Goal: Use online tool/utility: Utilize a website feature to perform a specific function

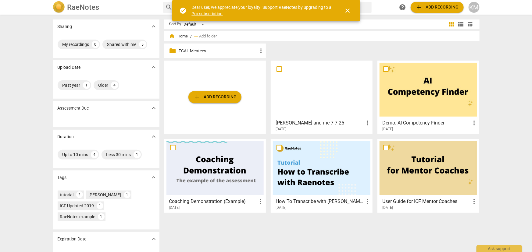
click at [204, 52] on p "TCAL Mentees" at bounding box center [218, 51] width 79 height 6
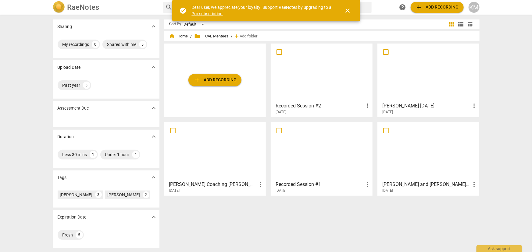
click at [186, 37] on span "home Home" at bounding box center [178, 36] width 19 height 6
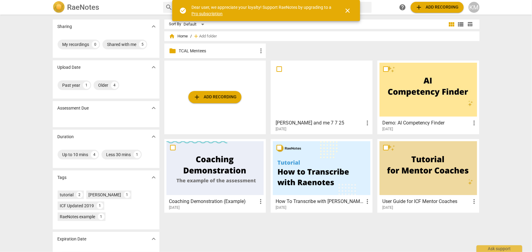
click at [350, 11] on span "close" at bounding box center [347, 10] width 7 height 7
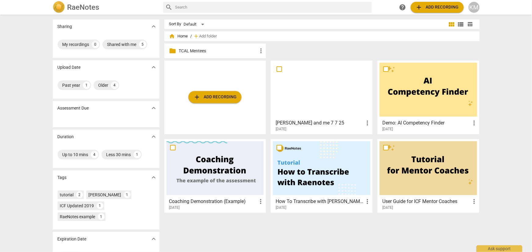
click at [173, 37] on span "home" at bounding box center [172, 36] width 6 height 6
click at [171, 37] on span "home" at bounding box center [172, 36] width 6 height 6
click at [473, 6] on div "KM" at bounding box center [473, 7] width 11 height 11
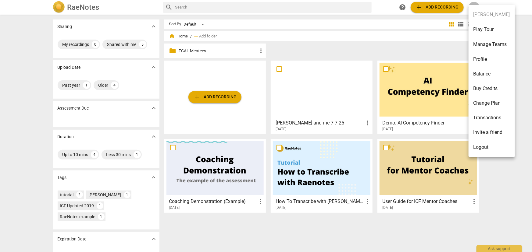
click at [475, 149] on li "Logout" at bounding box center [491, 147] width 46 height 15
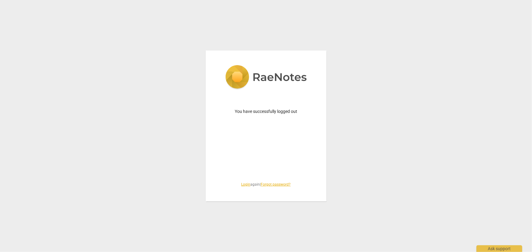
click at [244, 186] on link "Login" at bounding box center [245, 185] width 9 height 4
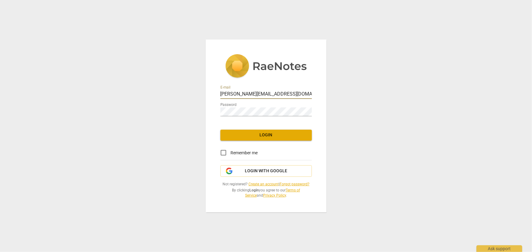
click at [239, 94] on input "[PERSON_NAME][EMAIL_ADDRESS][DOMAIN_NAME]" at bounding box center [265, 94] width 91 height 9
type input "[PERSON_NAME][EMAIL_ADDRESS][DOMAIN_NAME]"
click at [255, 134] on span "Login" at bounding box center [266, 135] width 82 height 6
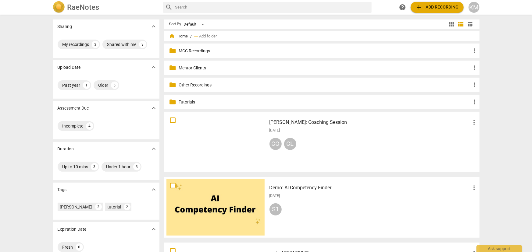
click at [223, 69] on p "Mentor Clients" at bounding box center [325, 68] width 292 height 6
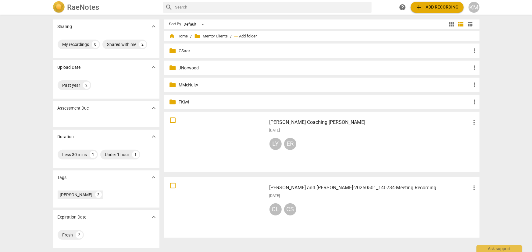
click at [243, 34] on span "Add folder" at bounding box center [248, 36] width 18 height 5
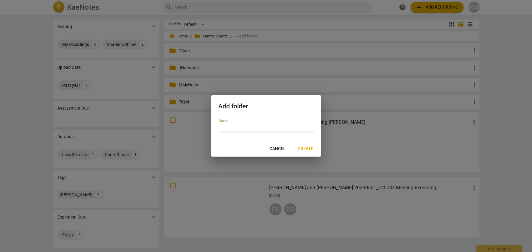
click at [273, 146] on span "Cancel" at bounding box center [278, 149] width 16 height 6
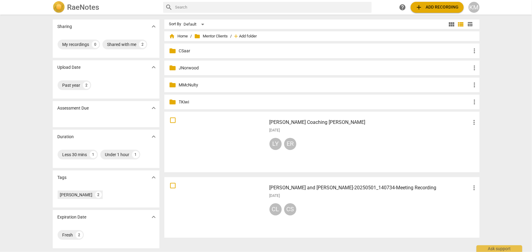
click at [249, 36] on span "Add folder" at bounding box center [248, 36] width 18 height 5
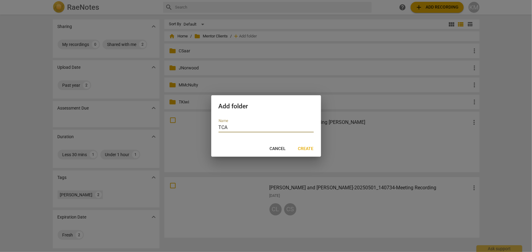
type input "TCAL"
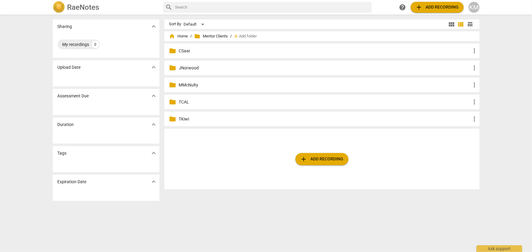
click at [311, 162] on span "add Add recording" at bounding box center [321, 159] width 43 height 7
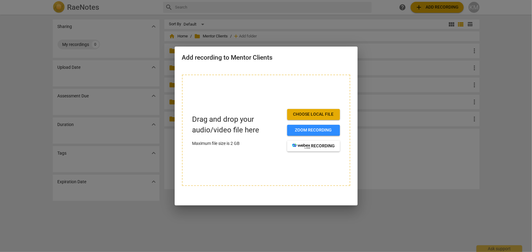
click at [397, 153] on div at bounding box center [266, 126] width 532 height 252
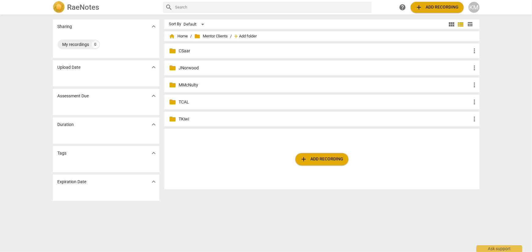
click at [247, 36] on span "Add folder" at bounding box center [248, 36] width 18 height 5
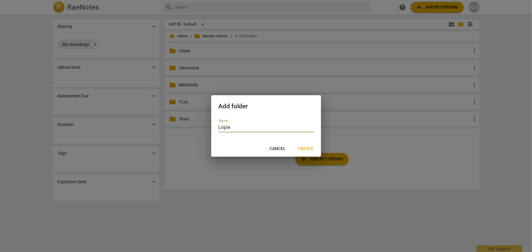
type input "Lripley"
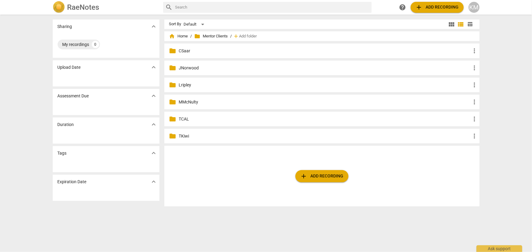
click at [473, 85] on span "more_vert" at bounding box center [474, 84] width 7 height 7
click at [482, 83] on li "Rename" at bounding box center [483, 85] width 27 height 15
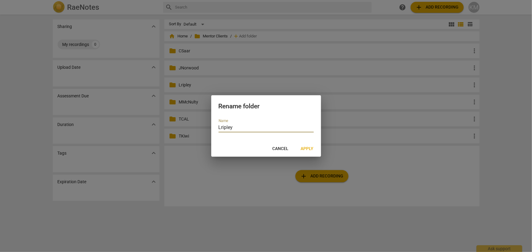
click at [222, 127] on input "Lripley" at bounding box center [265, 128] width 95 height 9
type input "LRipley"
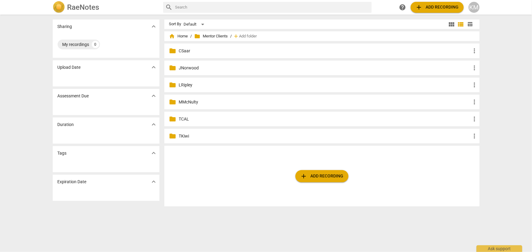
click at [183, 85] on p "LRipley" at bounding box center [325, 85] width 292 height 6
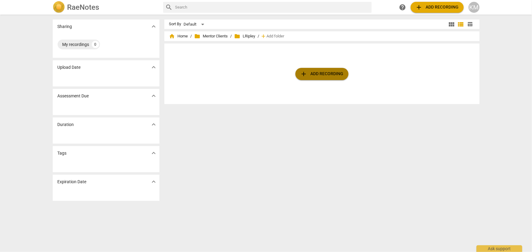
click at [314, 72] on span "add Add recording" at bounding box center [321, 73] width 43 height 7
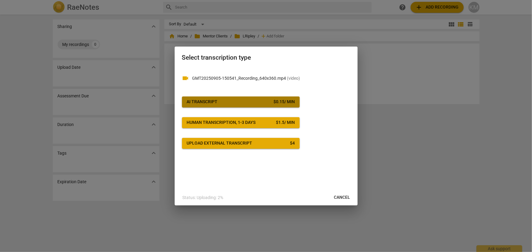
click at [254, 105] on button "AI Transcript $ 0.15 / min" at bounding box center [241, 102] width 118 height 11
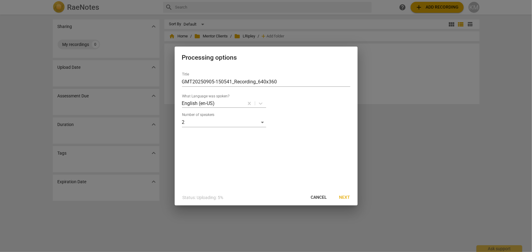
click at [345, 196] on span "Next" at bounding box center [344, 198] width 11 height 6
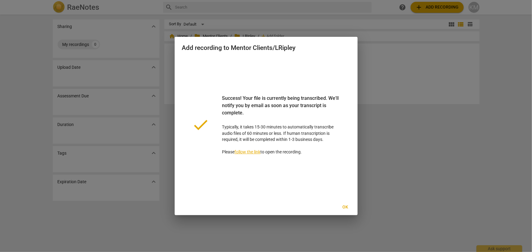
click at [347, 209] on span "Ok" at bounding box center [345, 207] width 10 height 6
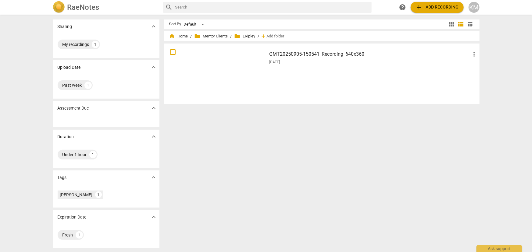
click at [180, 36] on span "home Home" at bounding box center [178, 36] width 19 height 6
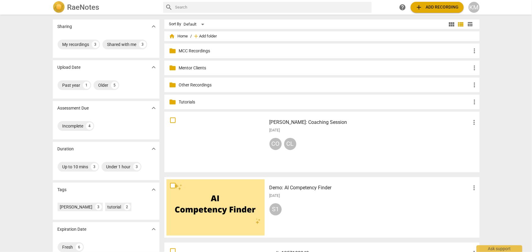
click at [210, 37] on span "Add folder" at bounding box center [208, 36] width 18 height 5
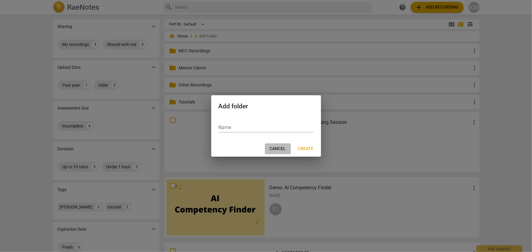
drag, startPoint x: 279, startPoint y: 147, endPoint x: 234, endPoint y: 91, distance: 72.5
click at [279, 147] on span "Cancel" at bounding box center [278, 149] width 16 height 6
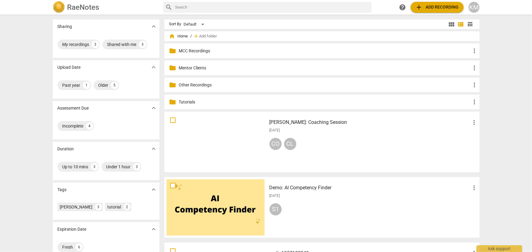
click at [204, 48] on p "MCC Recordings" at bounding box center [325, 51] width 292 height 6
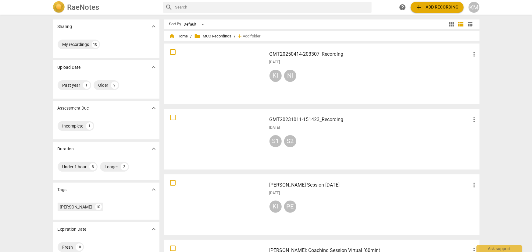
click at [242, 35] on span "add" at bounding box center [240, 36] width 6 height 6
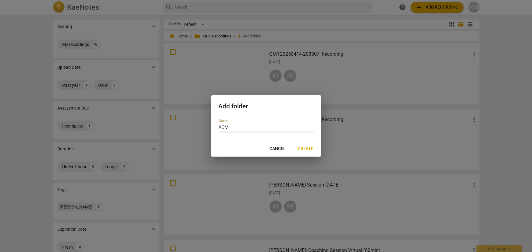
type input "ACMC"
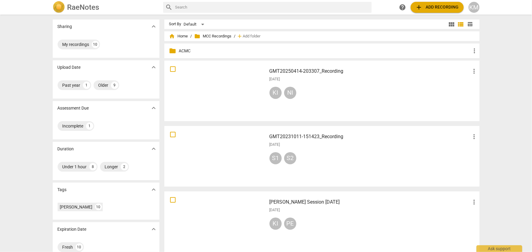
click at [183, 49] on p "ACMC" at bounding box center [325, 51] width 292 height 6
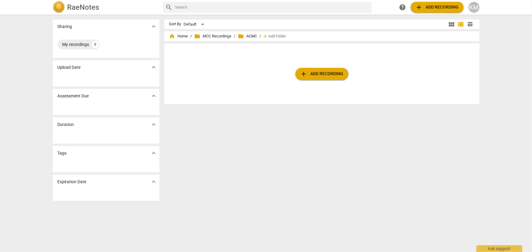
click at [322, 74] on span "add Add recording" at bounding box center [321, 73] width 43 height 7
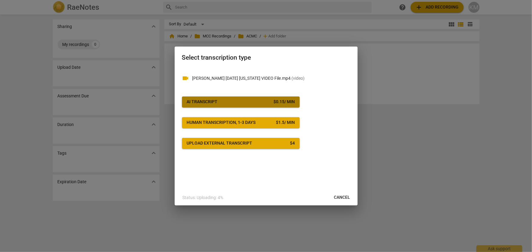
click at [247, 101] on span "AI Transcript $ 0.15 / min" at bounding box center [241, 102] width 108 height 6
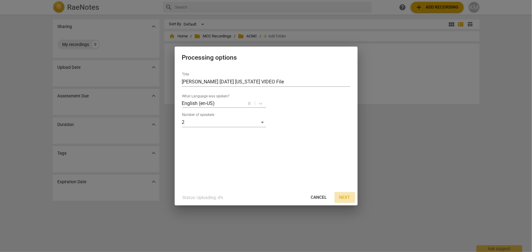
click at [344, 199] on span "Next" at bounding box center [344, 198] width 11 height 6
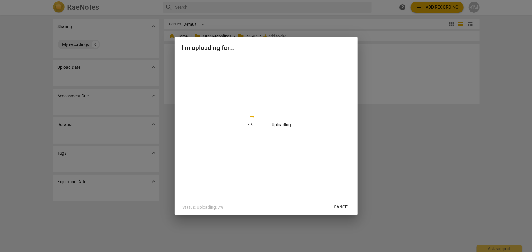
click at [307, 70] on div "7 % Uploading" at bounding box center [266, 125] width 168 height 135
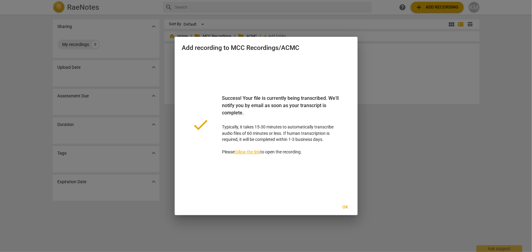
click at [346, 206] on span "Ok" at bounding box center [345, 207] width 10 height 6
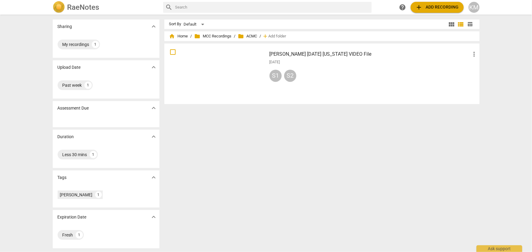
click at [473, 55] on span "more_vert" at bounding box center [474, 54] width 7 height 7
click at [191, 50] on div at bounding box center [266, 126] width 532 height 252
click at [212, 72] on div at bounding box center [215, 74] width 98 height 56
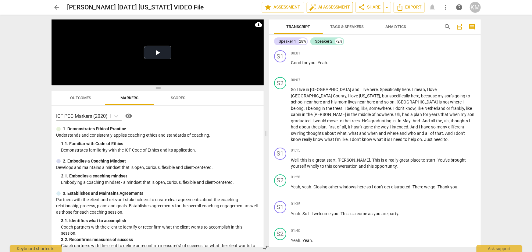
click at [337, 9] on span "auto_fix_high AI Assessment" at bounding box center [329, 7] width 41 height 7
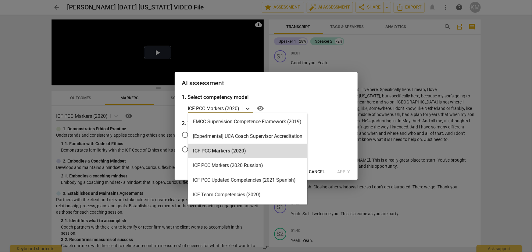
click at [248, 108] on icon at bounding box center [248, 109] width 6 height 6
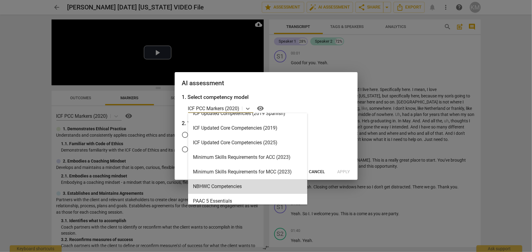
scroll to position [138, 0]
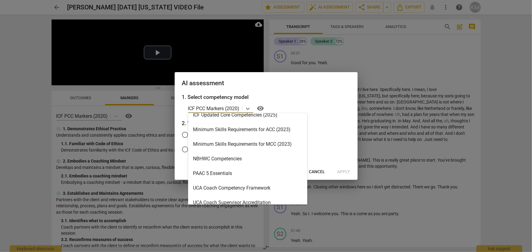
click at [267, 143] on div "Minimum Skills Requirements for MCC (2023)" at bounding box center [247, 144] width 119 height 15
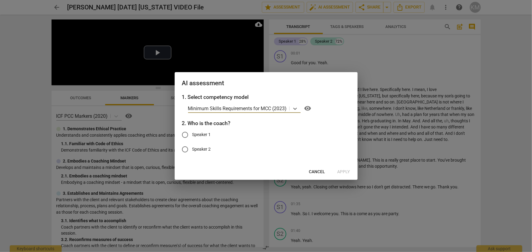
click at [185, 136] on input "Speaker 1" at bounding box center [185, 135] width 15 height 15
radio input "true"
drag, startPoint x: 305, startPoint y: 80, endPoint x: 292, endPoint y: 101, distance: 24.1
click at [292, 101] on div "AI assessment 1. Select competency model Minimum Skills Requirements for MCC (2…" at bounding box center [266, 126] width 183 height 108
click at [315, 171] on span "Cancel" at bounding box center [317, 172] width 16 height 6
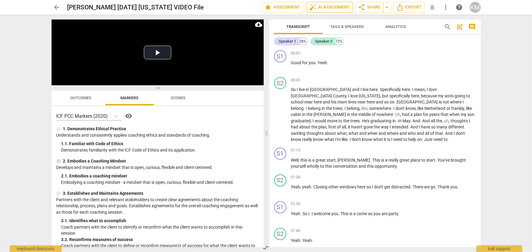
click at [328, 9] on span "auto_fix_high AI Assessment" at bounding box center [329, 7] width 41 height 7
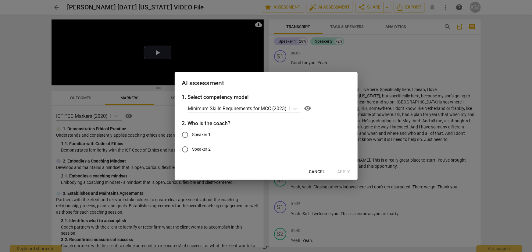
click at [185, 138] on input "Speaker 1" at bounding box center [185, 135] width 15 height 15
radio input "true"
click at [349, 172] on span "Apply" at bounding box center [343, 172] width 13 height 6
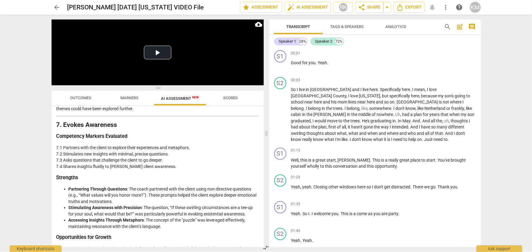
scroll to position [942, 0]
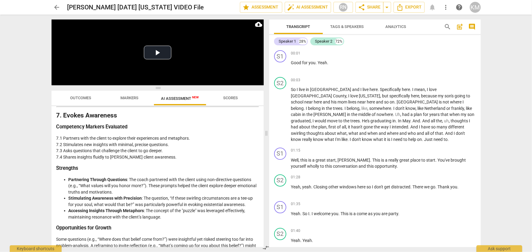
click at [133, 100] on span "Markers" at bounding box center [129, 98] width 18 height 5
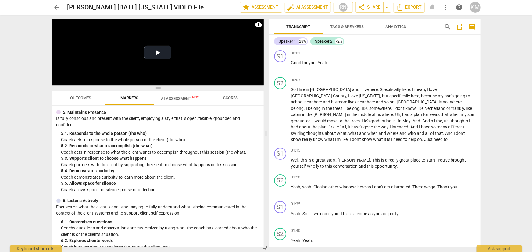
scroll to position [415, 0]
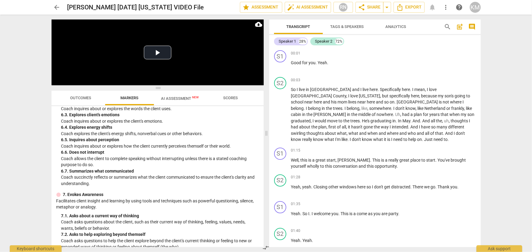
click at [233, 98] on span "Scores" at bounding box center [230, 98] width 15 height 5
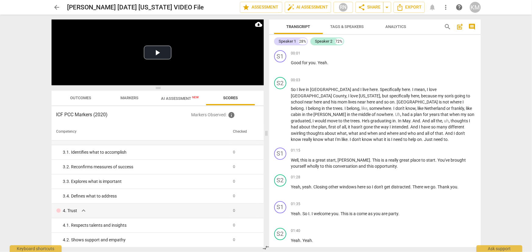
scroll to position [0, 0]
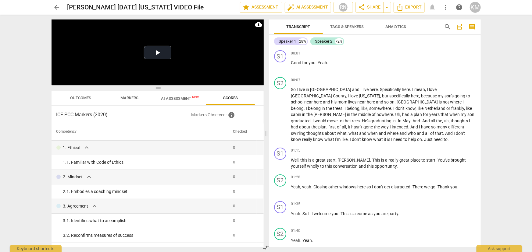
click at [85, 97] on span "Outcomes" at bounding box center [80, 98] width 21 height 5
